Goal: Task Accomplishment & Management: Manage account settings

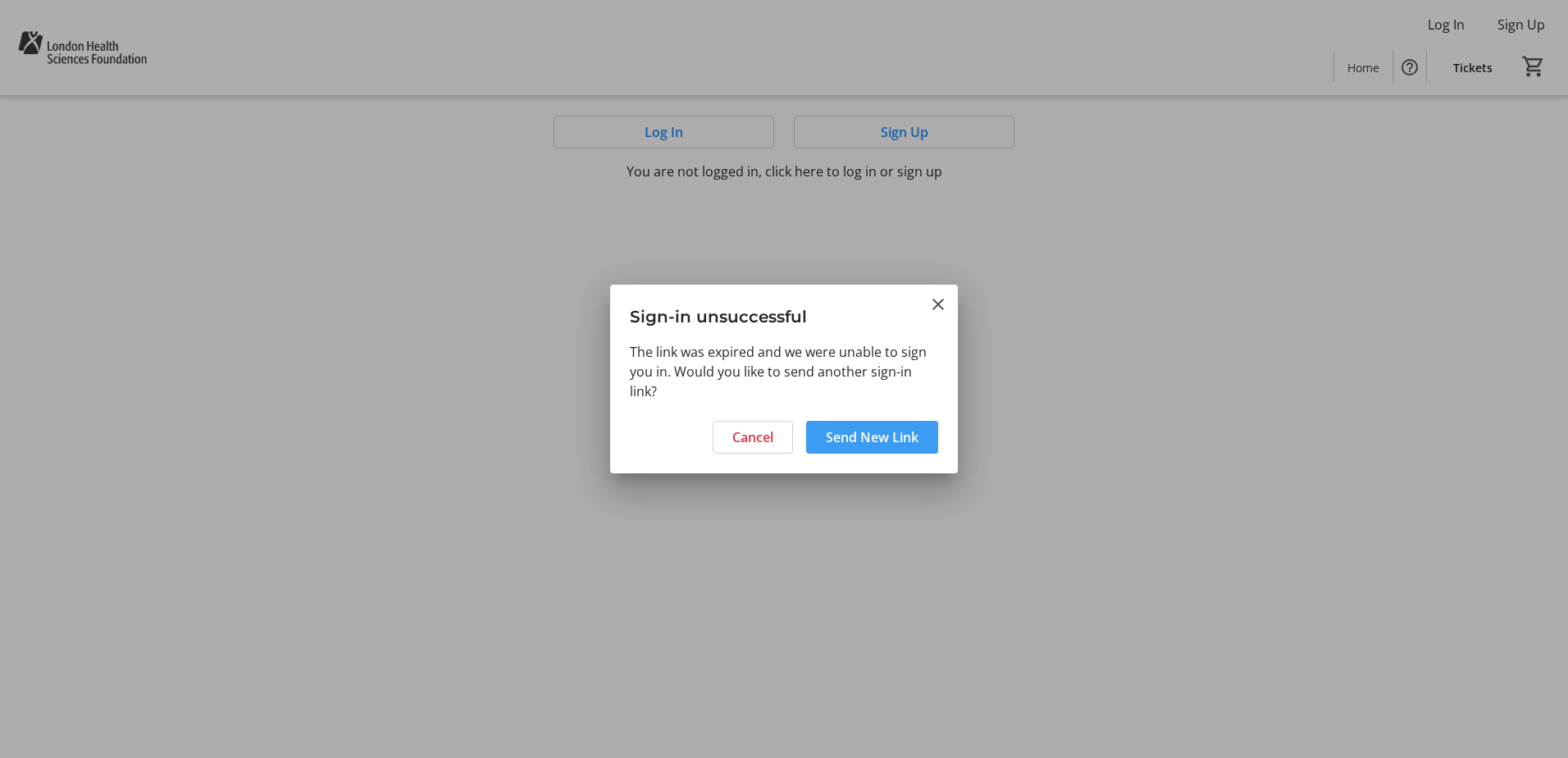
click at [866, 443] on span "Send New Link" at bounding box center [872, 438] width 92 height 20
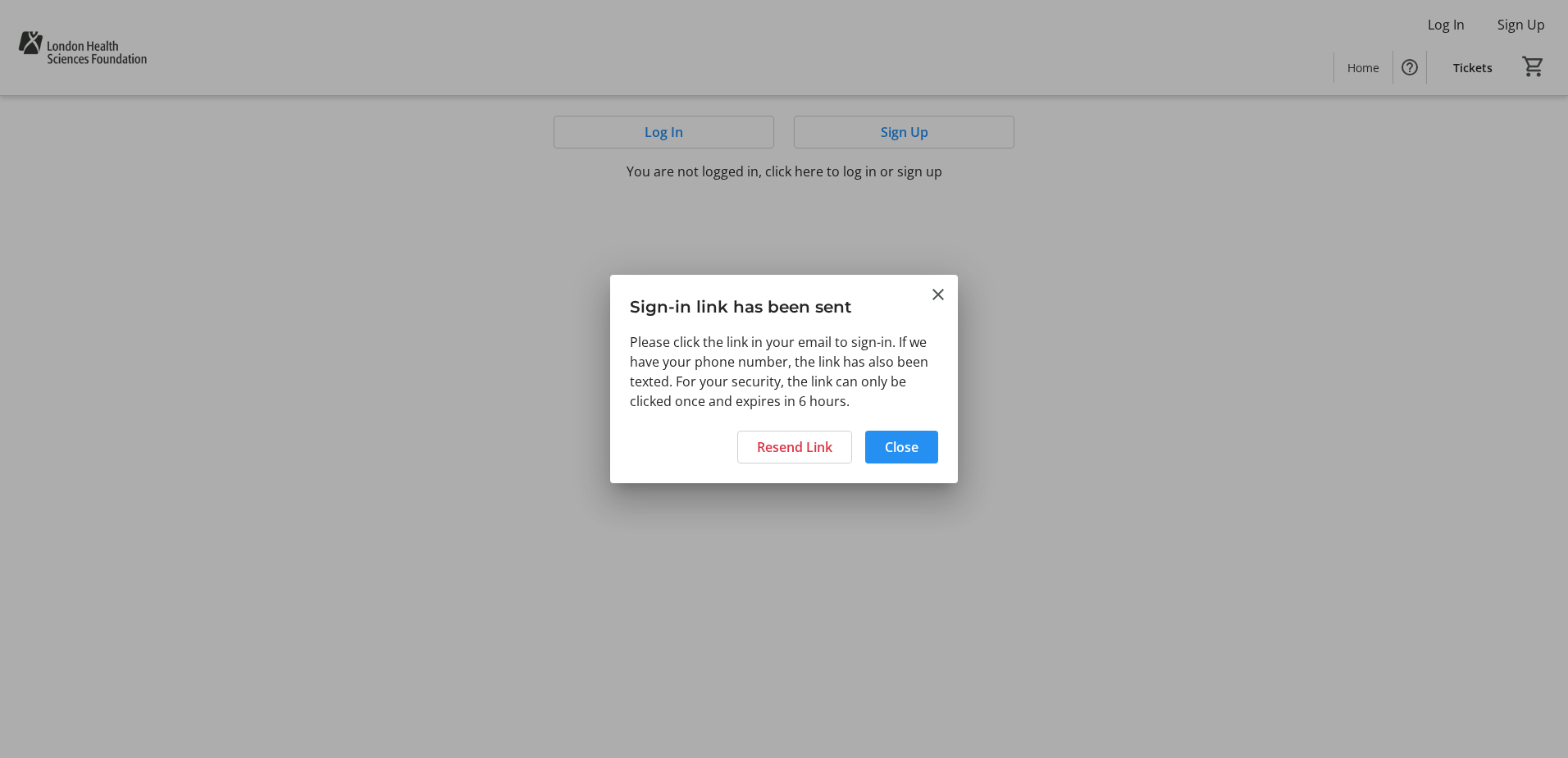
click at [912, 455] on span "Close" at bounding box center [902, 448] width 34 height 20
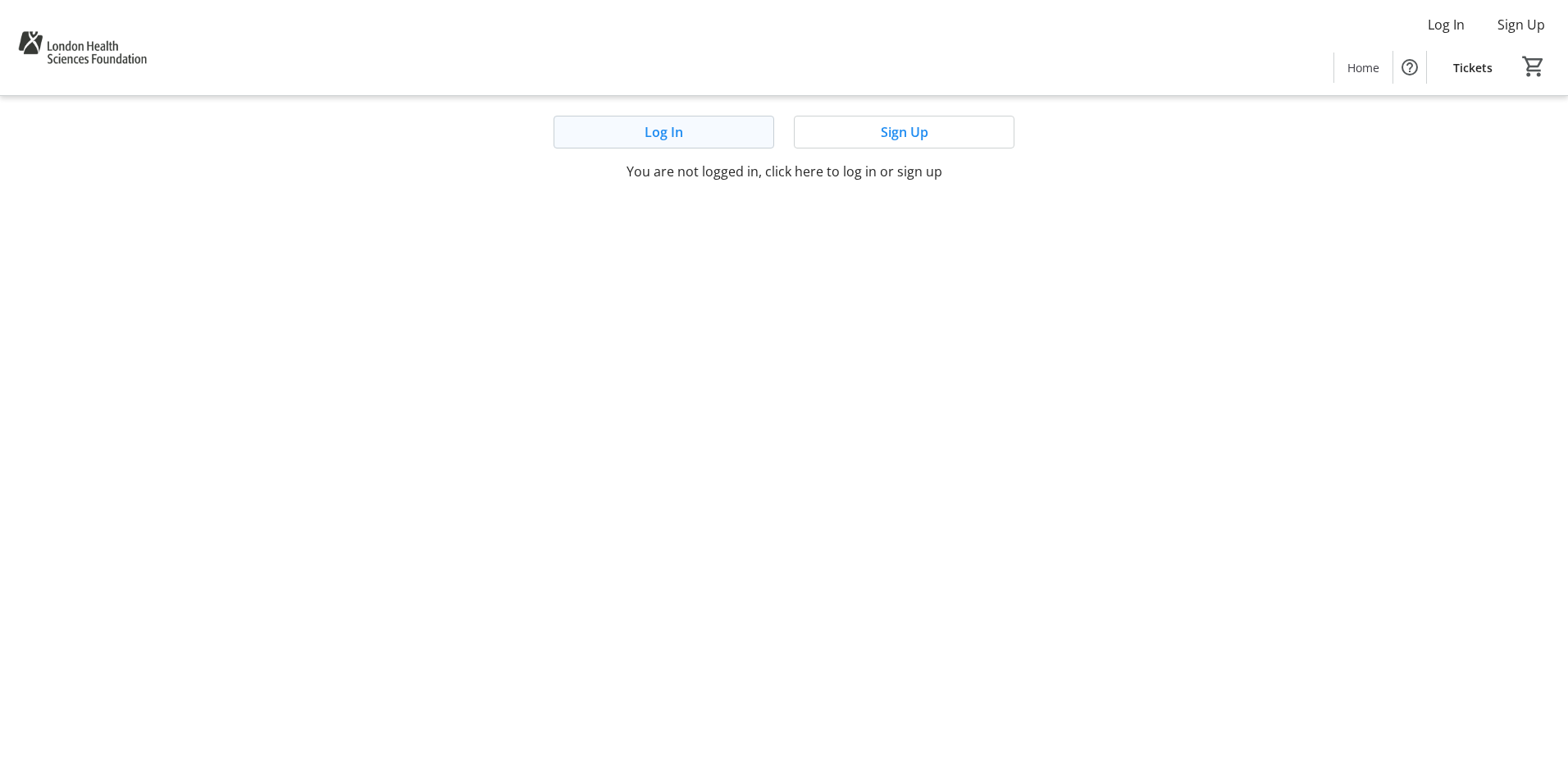
click at [658, 134] on span "Log In" at bounding box center [663, 132] width 39 height 20
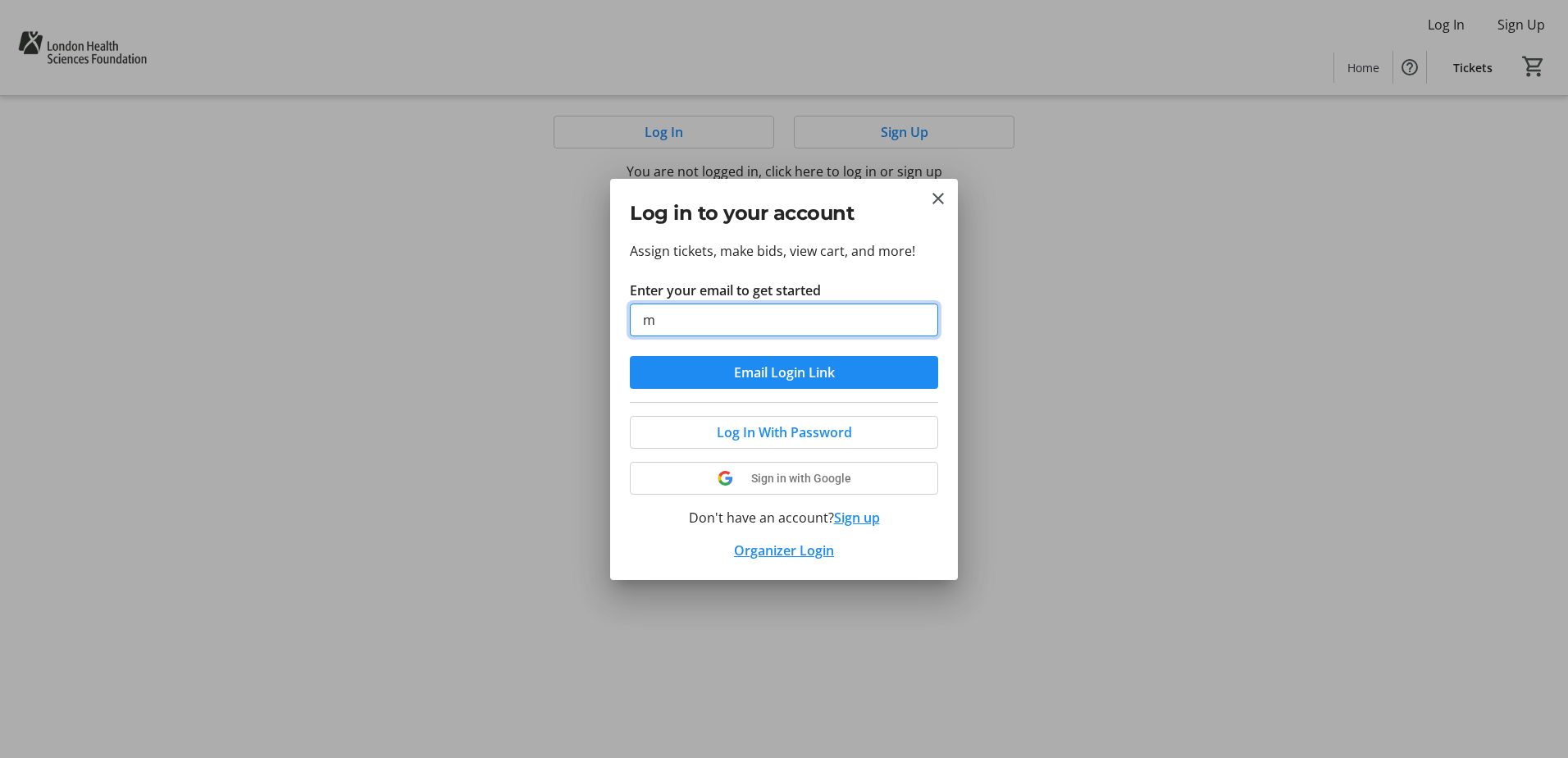
type input "[EMAIL_ADDRESS][DOMAIN_NAME]"
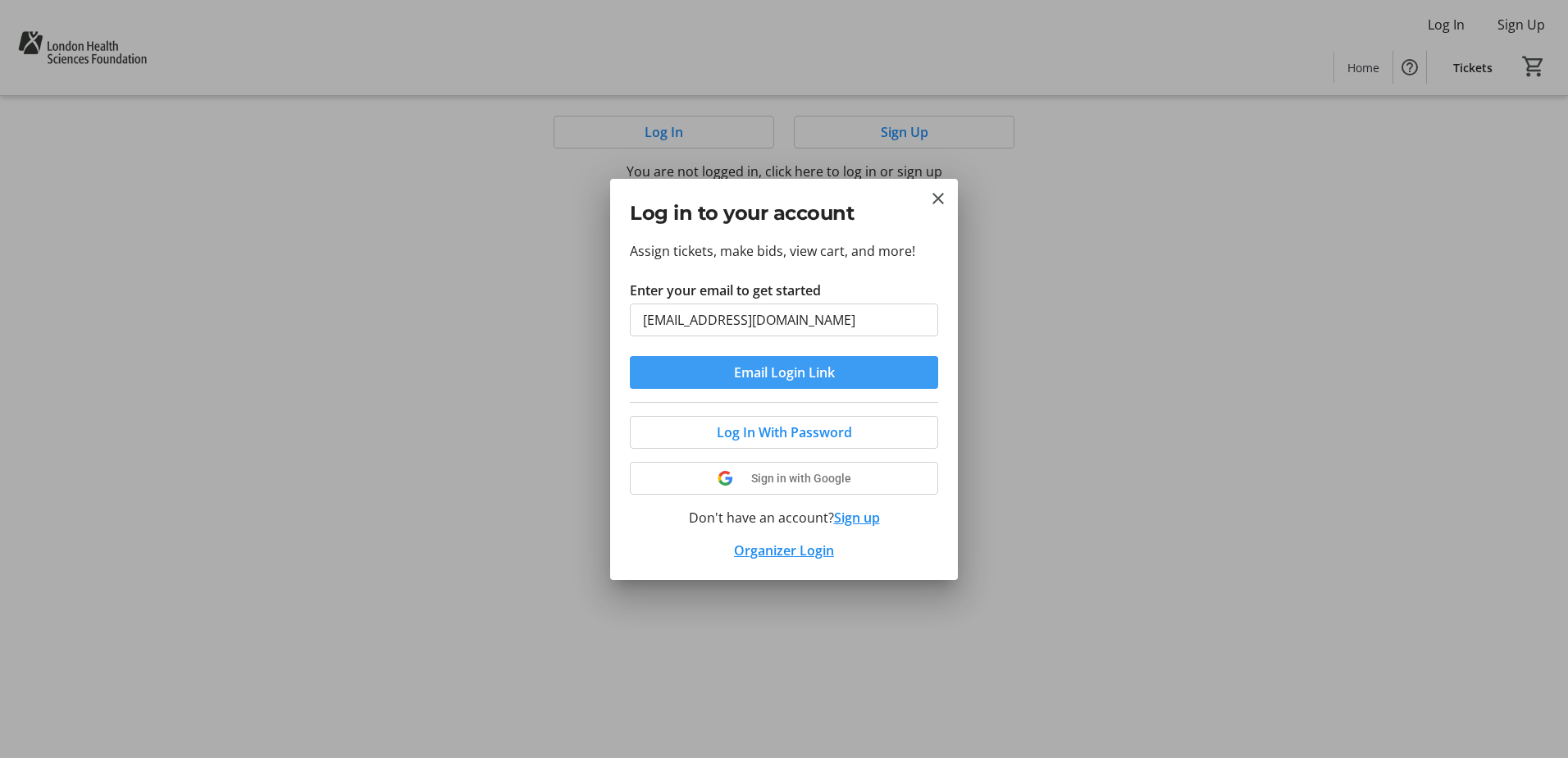
click at [788, 377] on span "Email Login Link" at bounding box center [784, 373] width 100 height 20
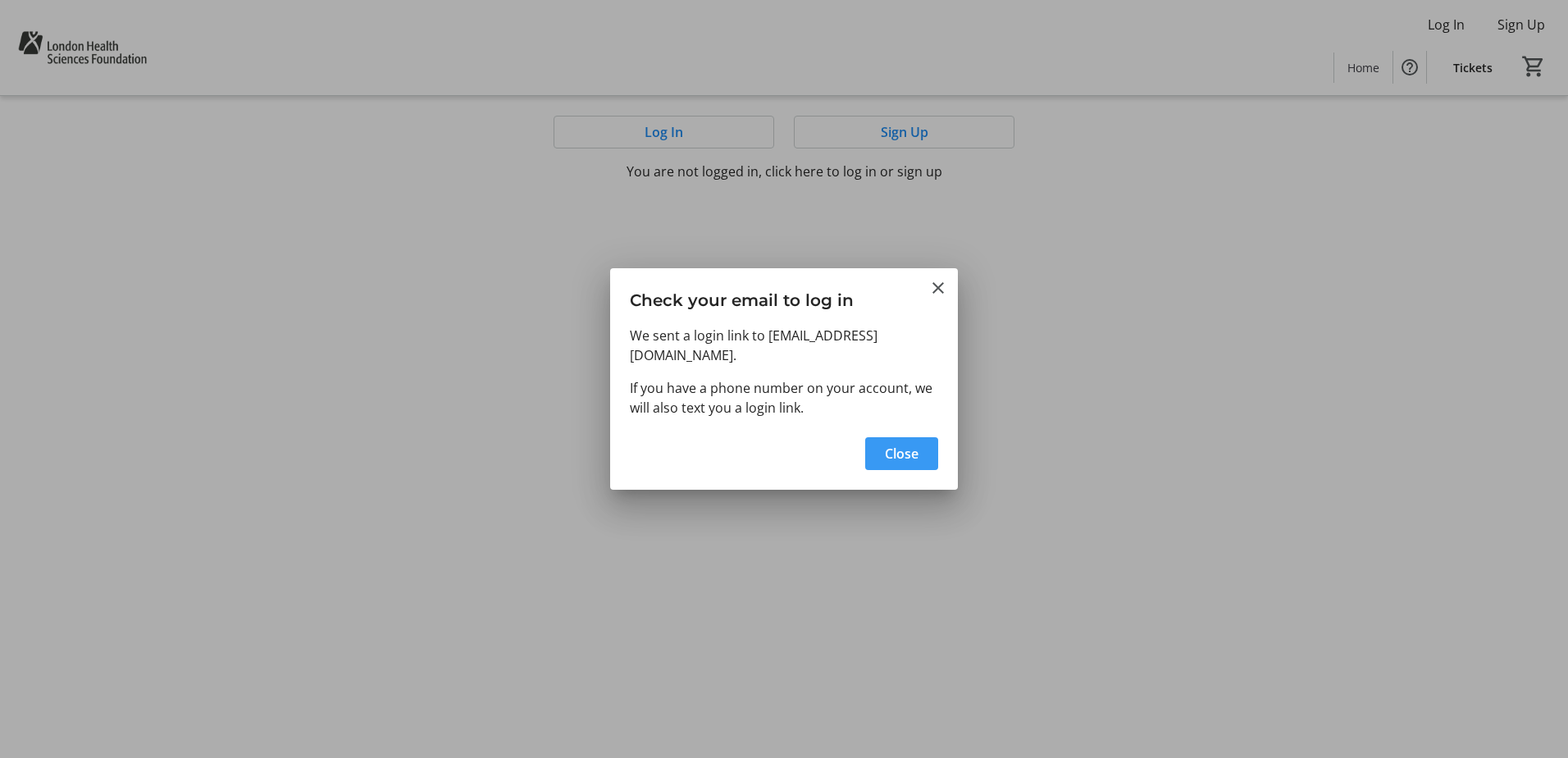
click at [903, 444] on span "Close" at bounding box center [902, 454] width 34 height 20
